Goal: Information Seeking & Learning: Understand process/instructions

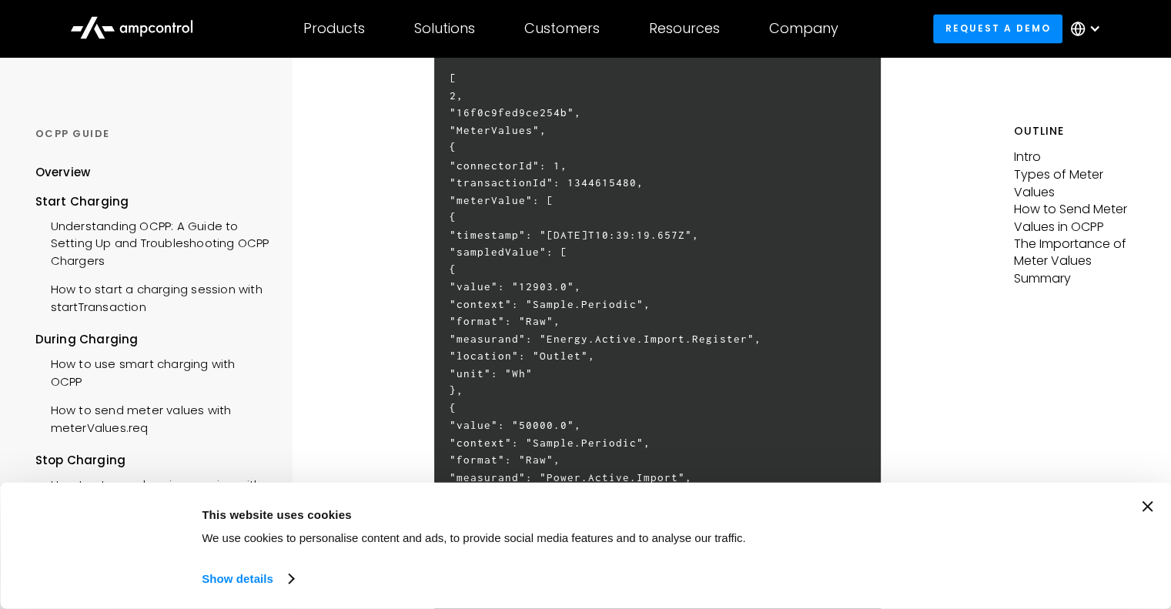
scroll to position [2783, 0]
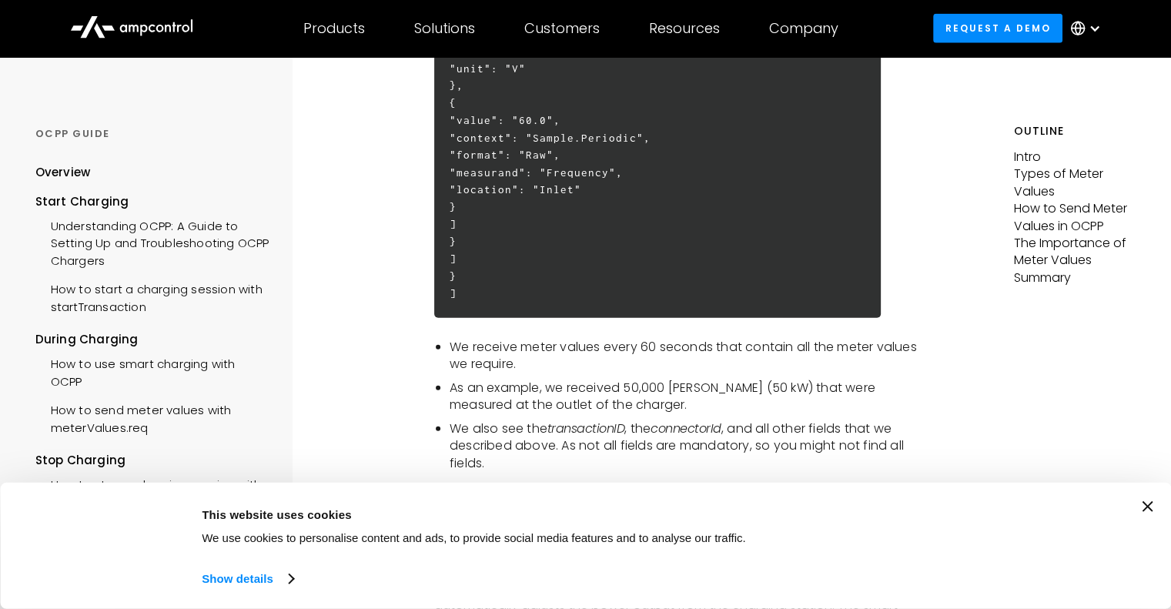
scroll to position [3783, 0]
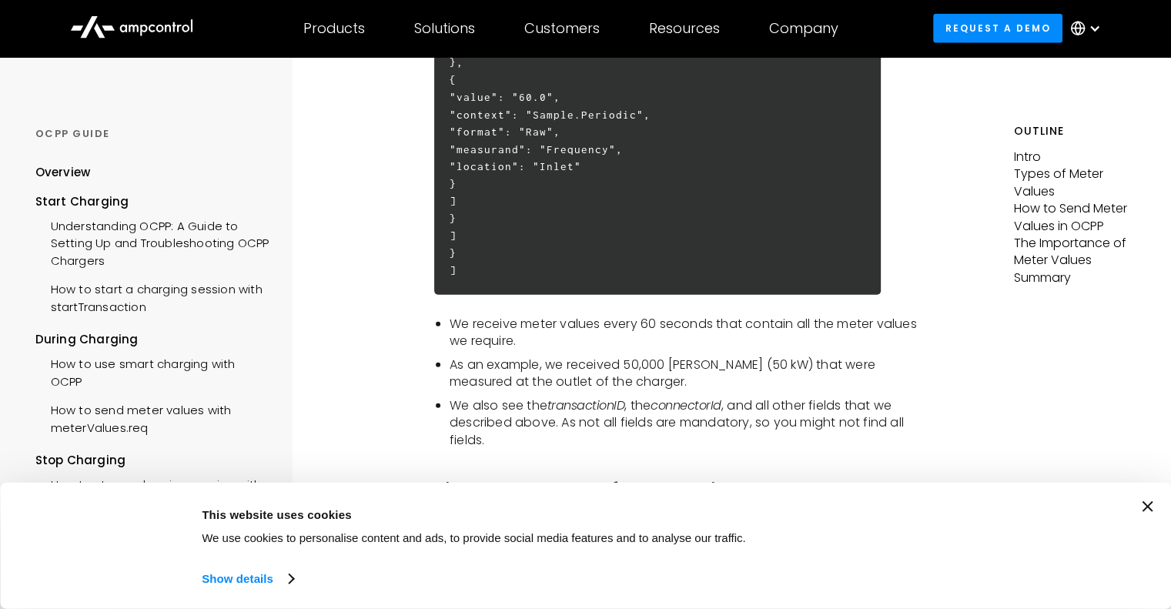
click at [1149, 501] on icon "Close banner" at bounding box center [1146, 506] width 11 height 11
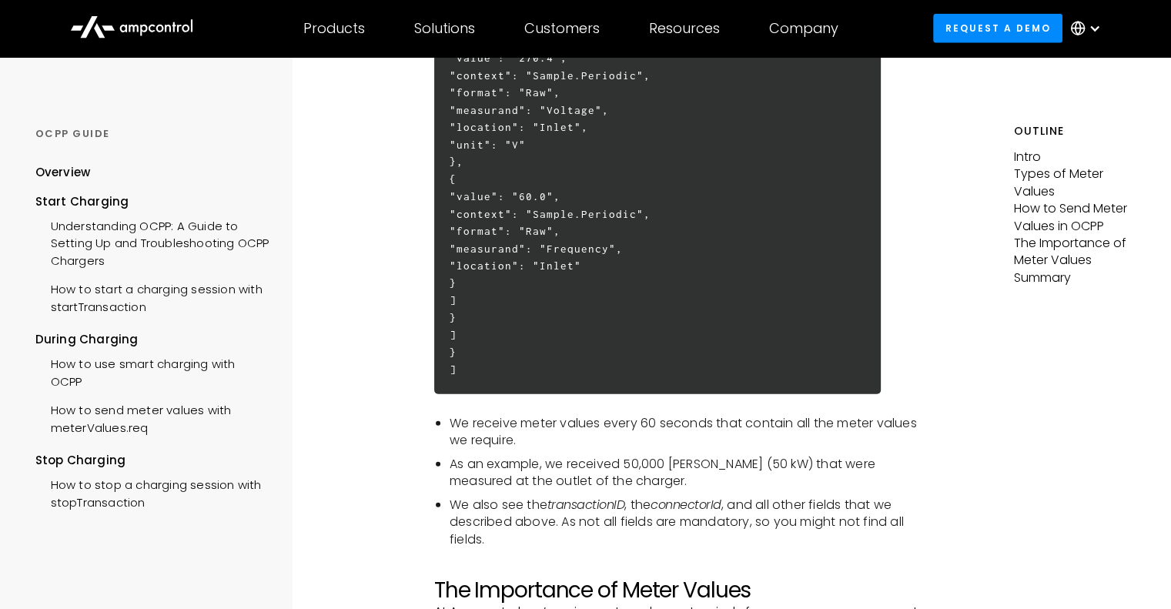
scroll to position [3553, 0]
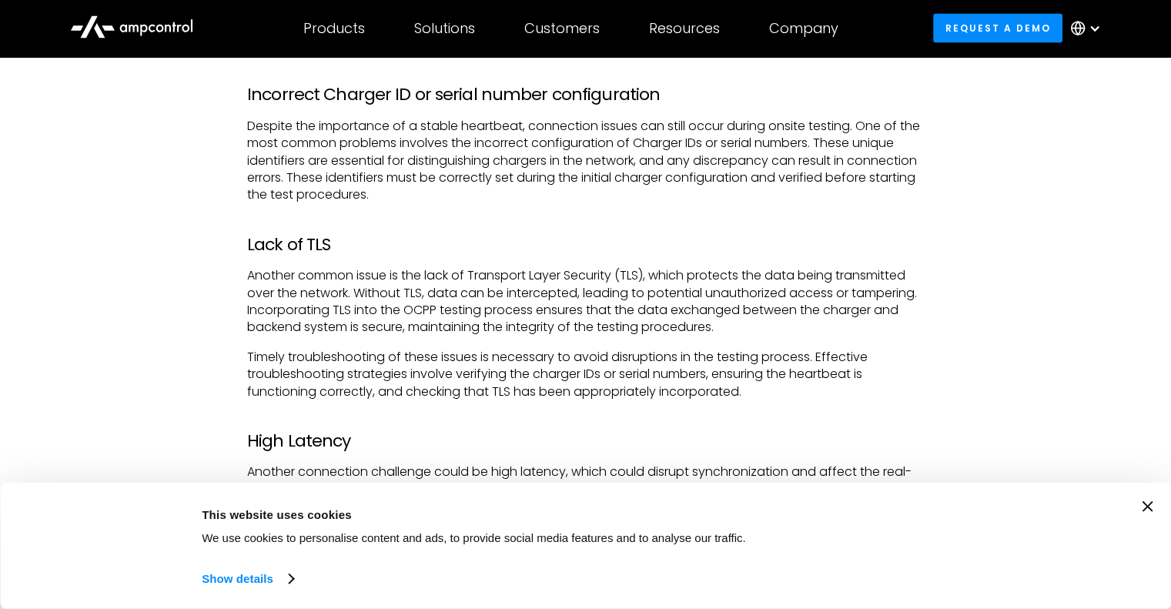
scroll to position [3386, 0]
